Goal: Information Seeking & Learning: Learn about a topic

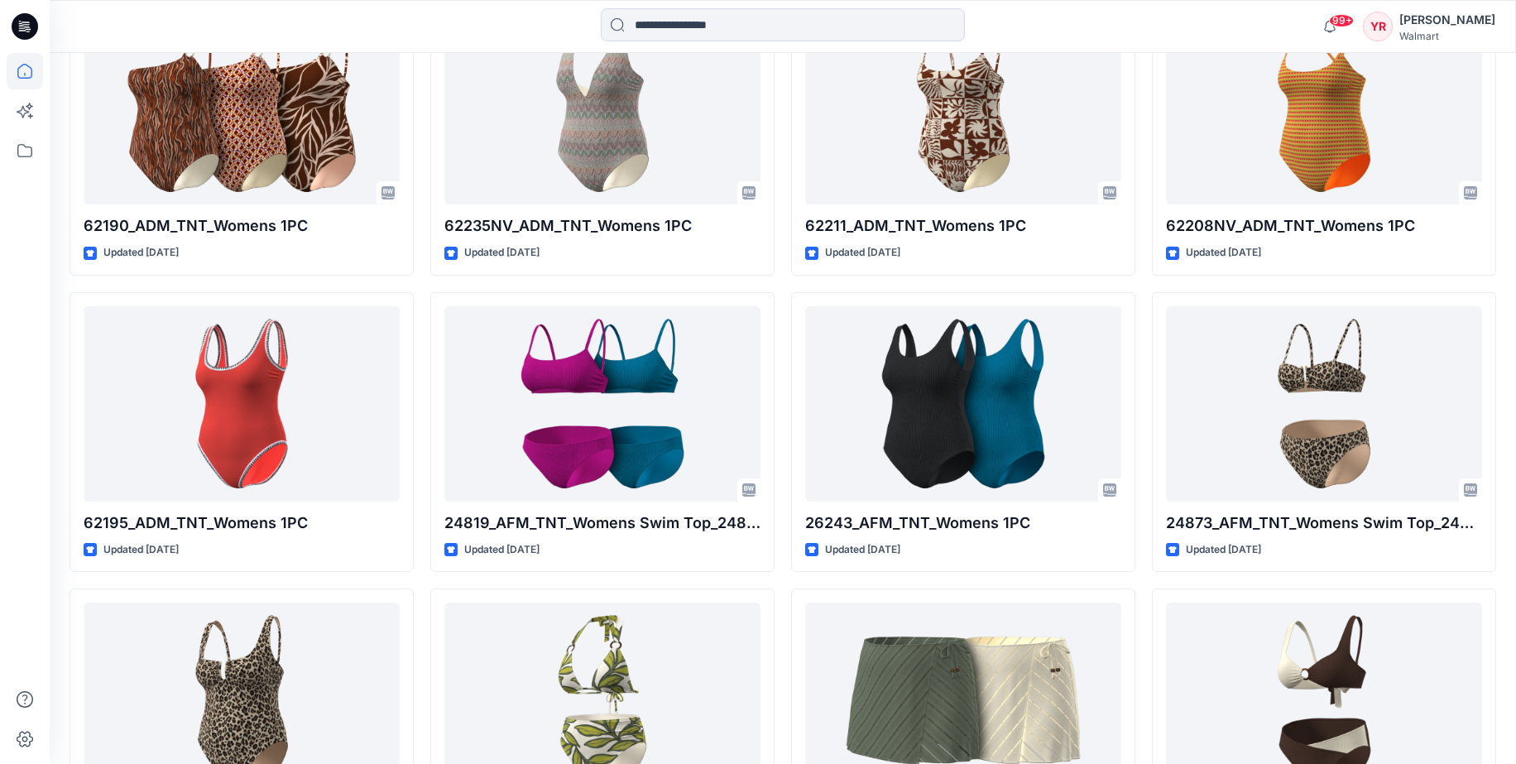
scroll to position [3358, 0]
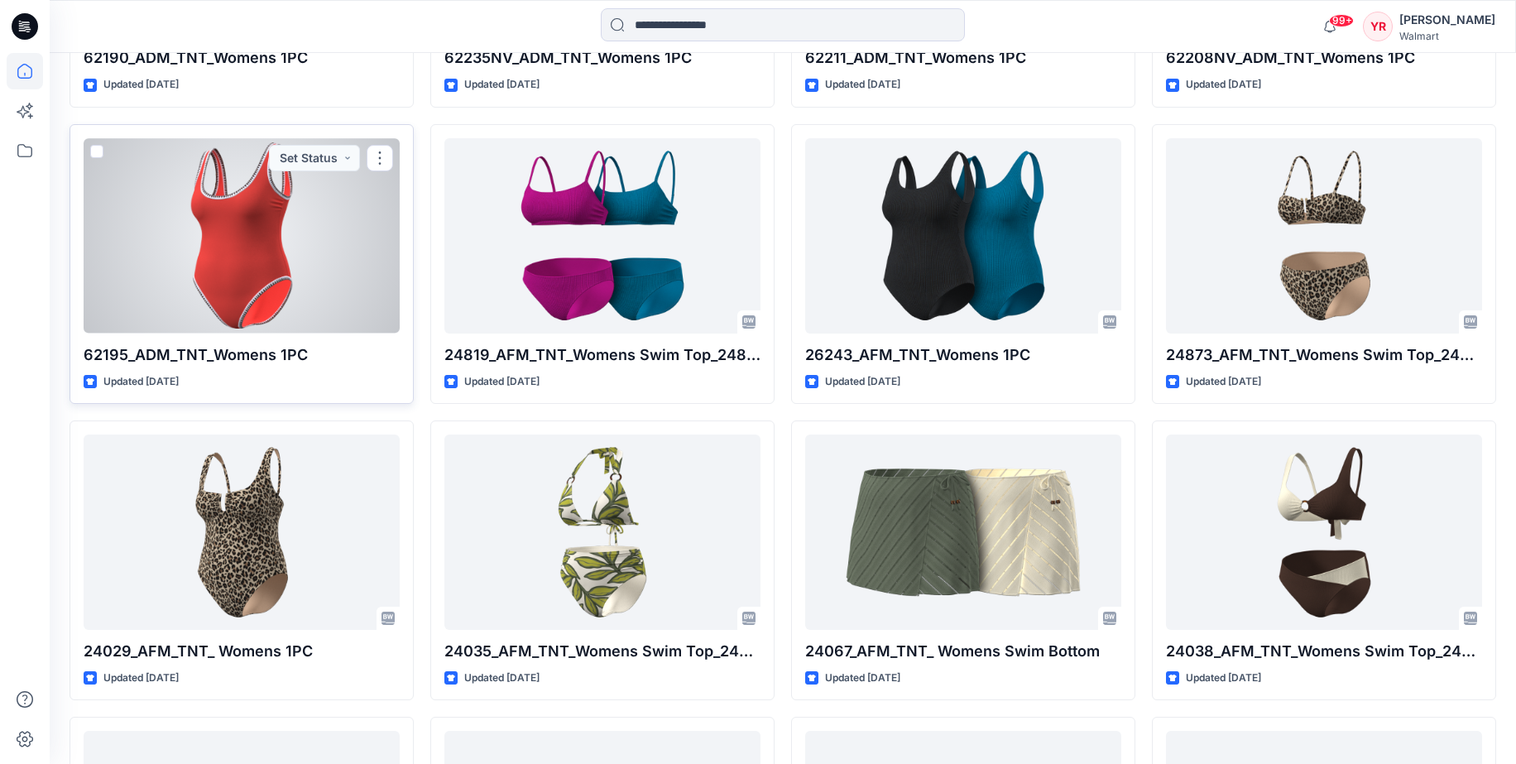
click at [199, 219] on div at bounding box center [242, 235] width 316 height 195
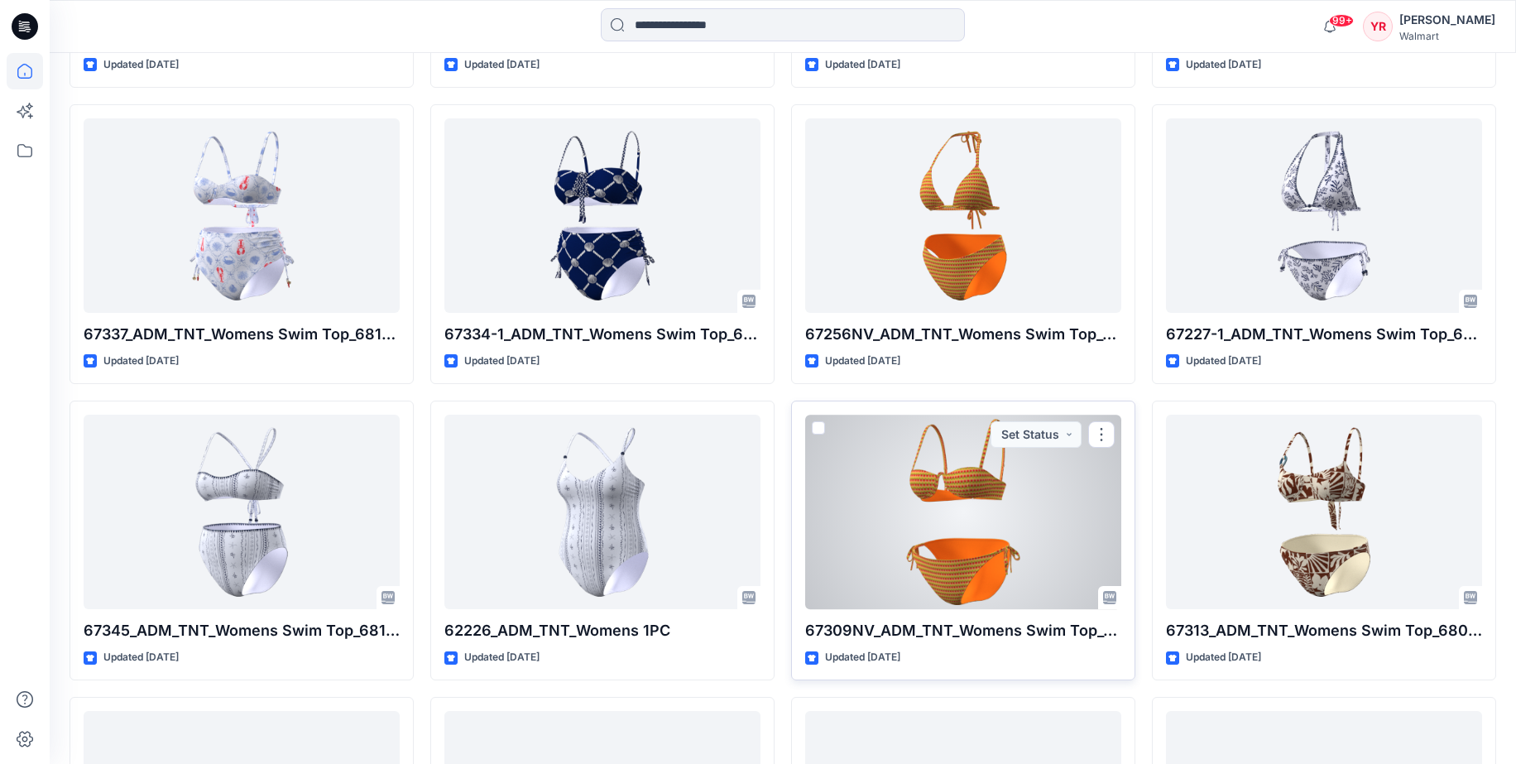
scroll to position [1745, 0]
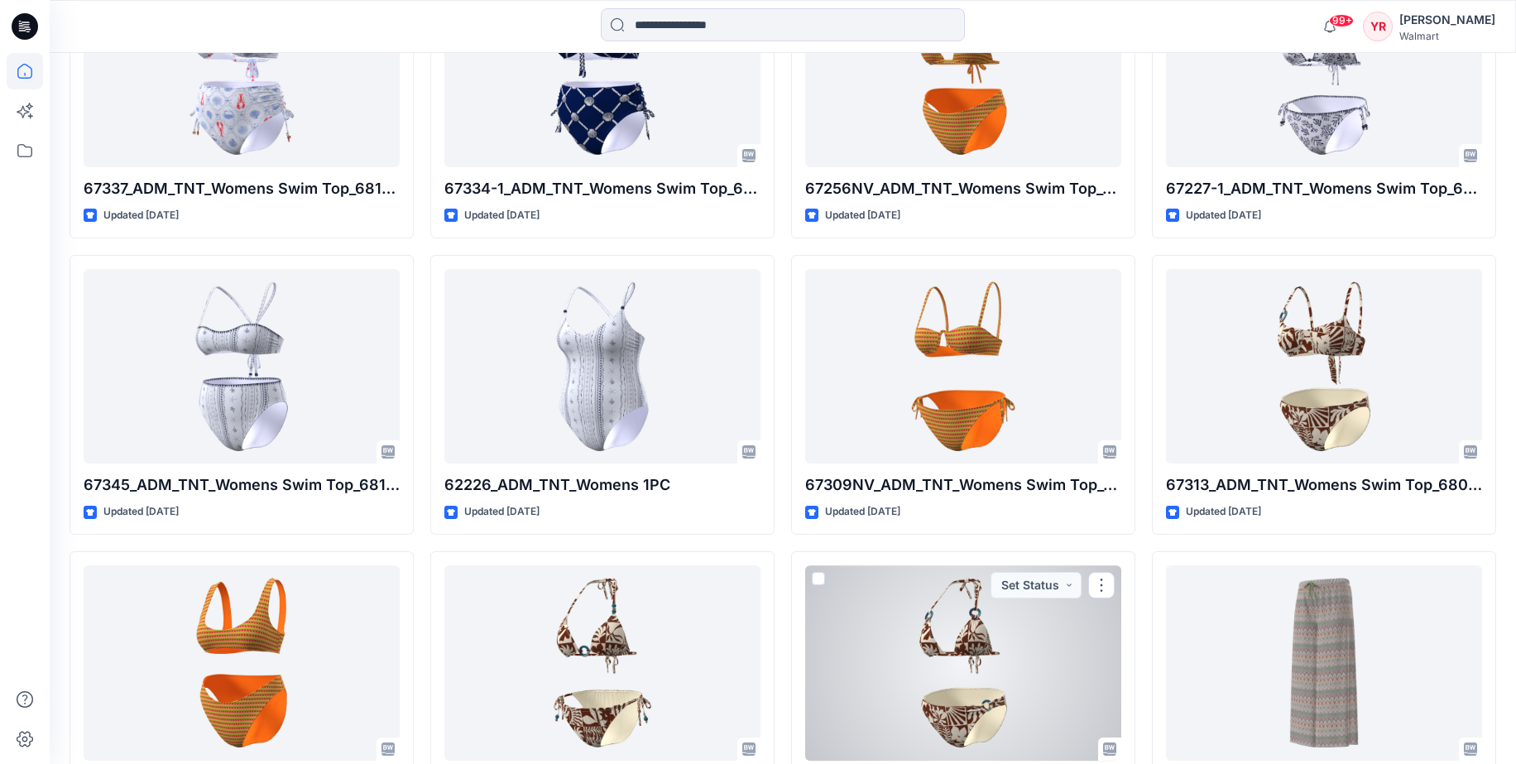
click at [970, 675] on div at bounding box center [963, 662] width 316 height 195
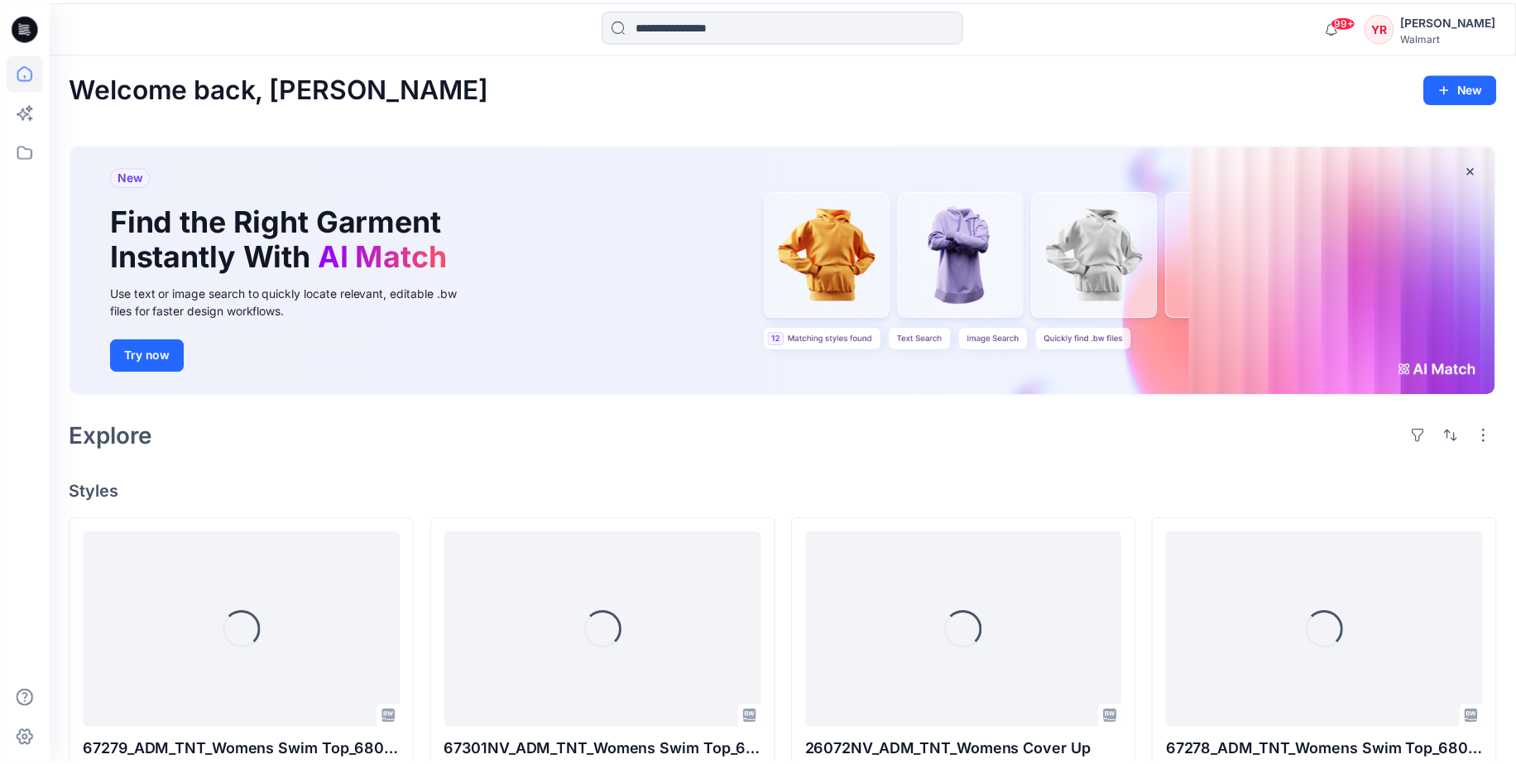
scroll to position [1745, 0]
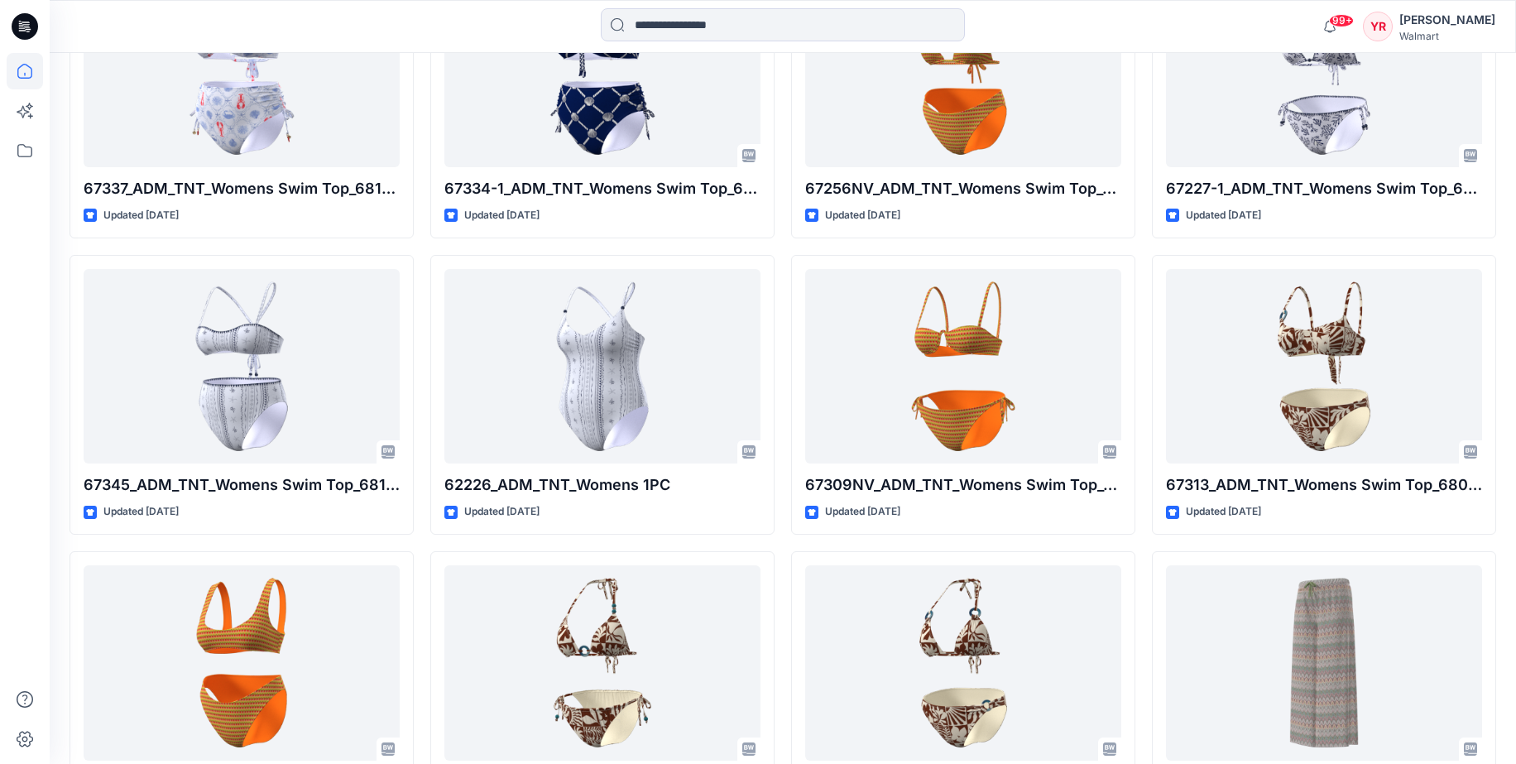
click at [1412, 31] on div "YR [PERSON_NAME] Walmart" at bounding box center [1429, 26] width 132 height 33
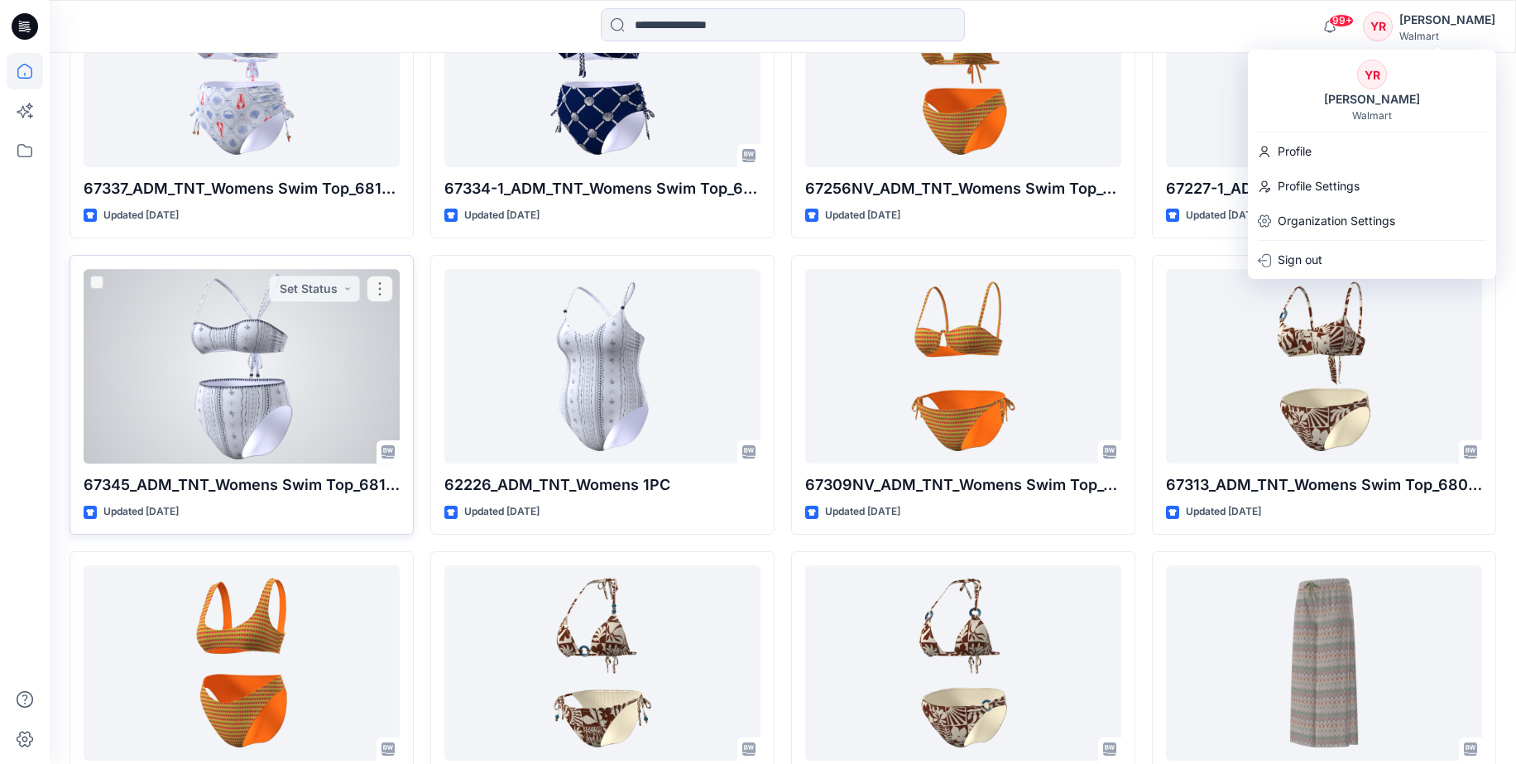
scroll to position [1748, 0]
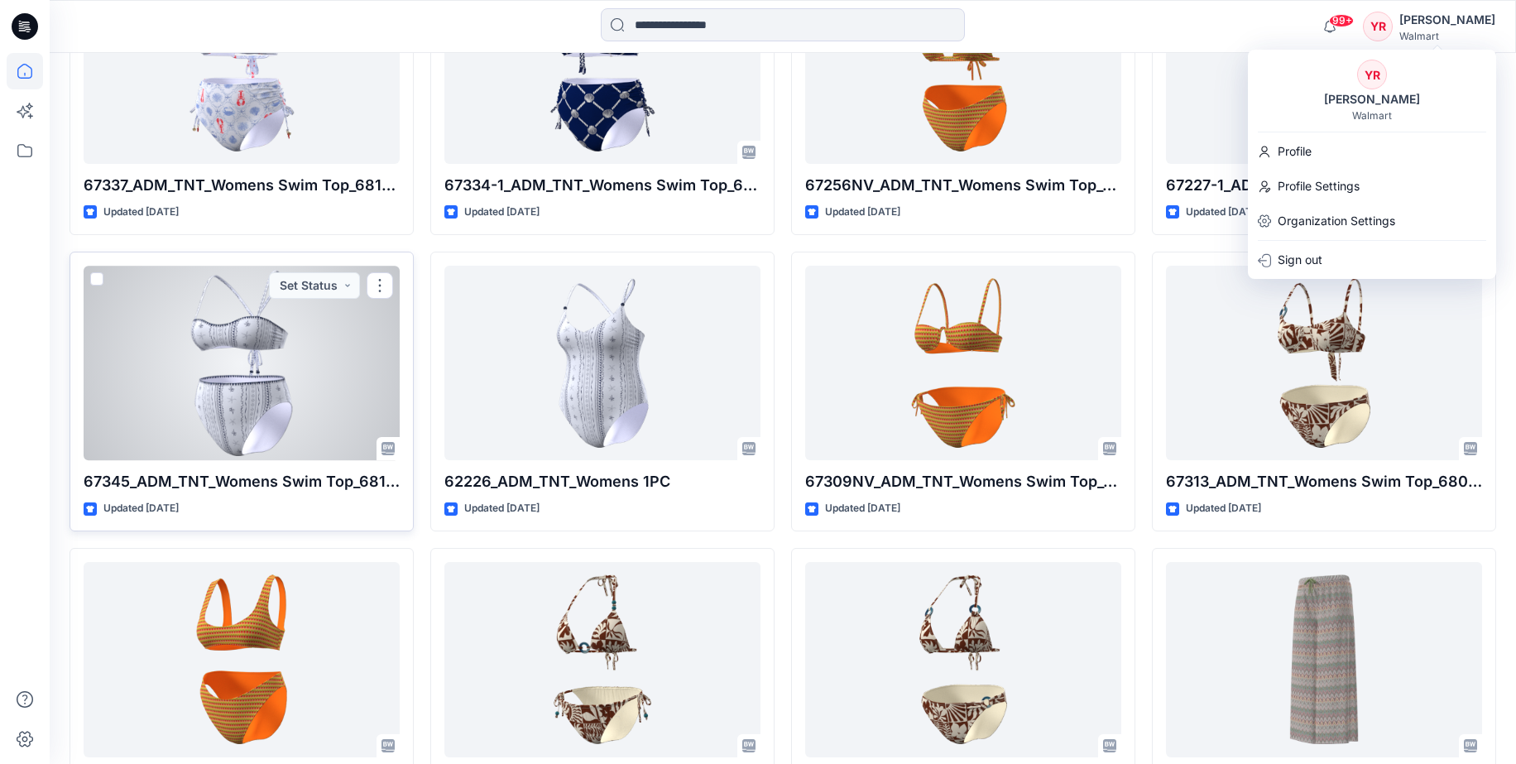
click at [192, 367] on div at bounding box center [242, 363] width 316 height 195
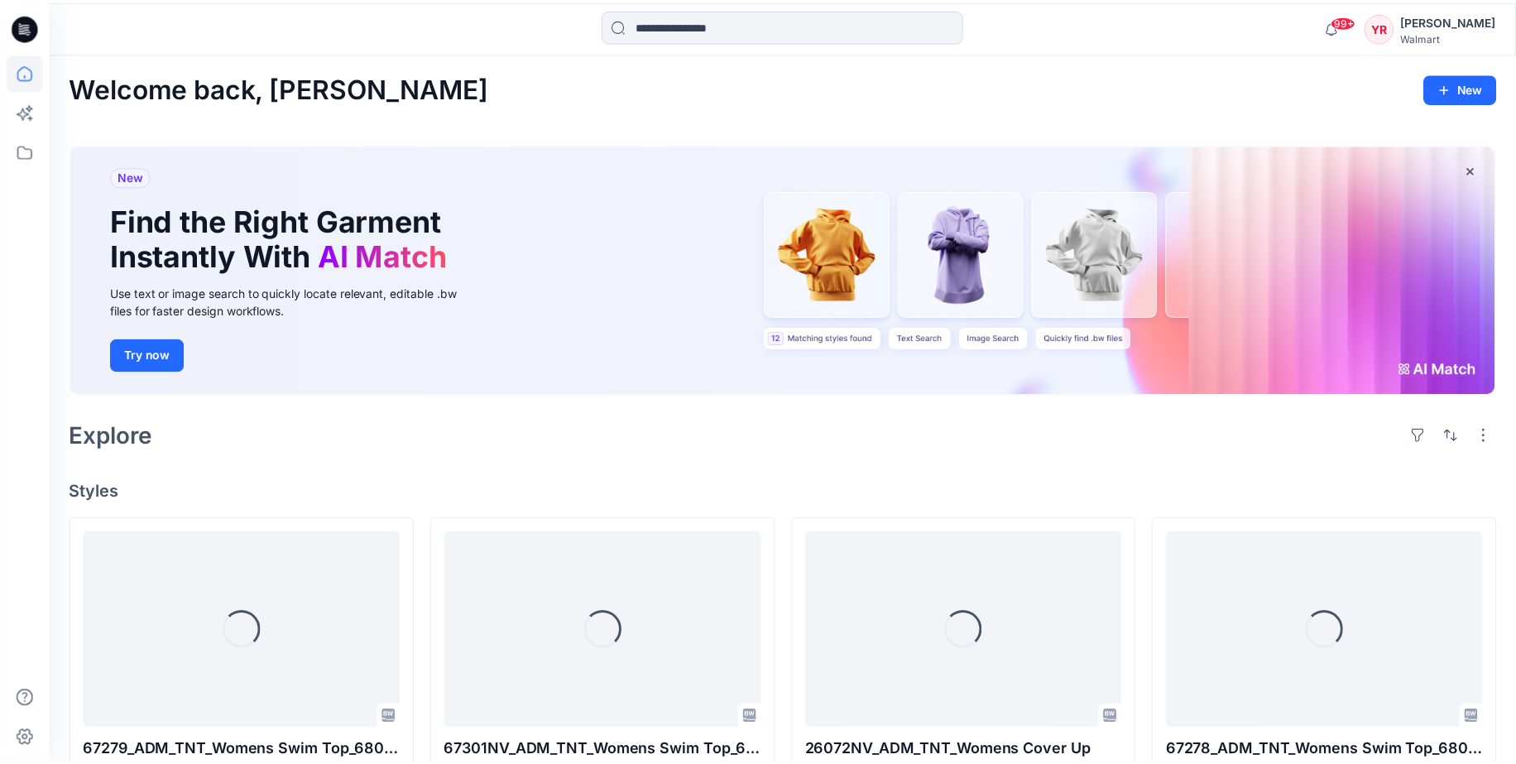
scroll to position [1748, 0]
